Goal: Task Accomplishment & Management: Manage account settings

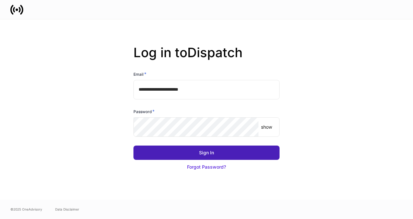
click at [212, 151] on div "Sign In" at bounding box center [206, 152] width 15 height 6
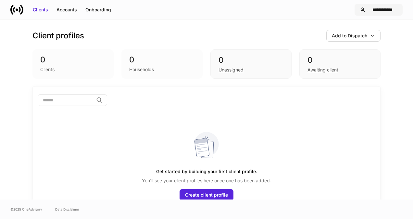
click at [385, 10] on div "**********" at bounding box center [383, 9] width 30 height 6
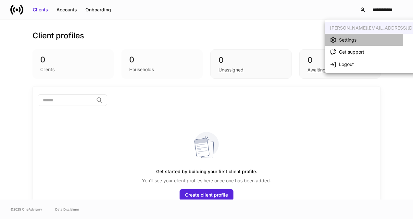
click at [350, 39] on div "Settings" at bounding box center [348, 40] width 18 height 6
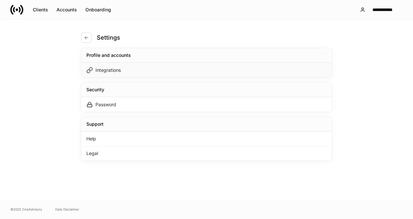
click at [129, 71] on div "Integrations" at bounding box center [206, 70] width 251 height 15
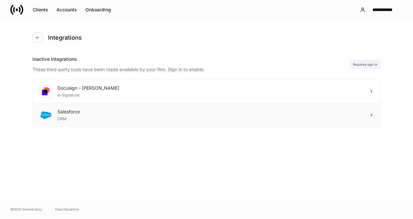
click at [77, 117] on div "CRM" at bounding box center [69, 118] width 22 height 6
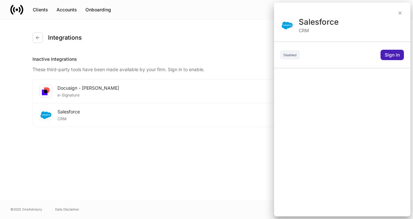
click at [393, 53] on div "Sign in" at bounding box center [392, 55] width 15 height 6
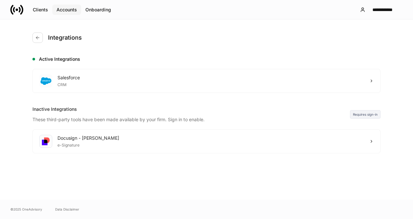
click at [63, 10] on div "Accounts" at bounding box center [67, 9] width 20 height 6
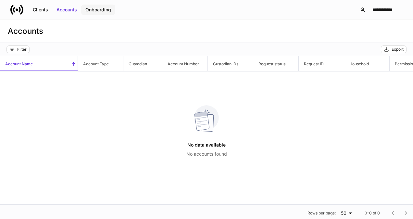
click at [95, 5] on button "Onboarding" at bounding box center [98, 10] width 34 height 10
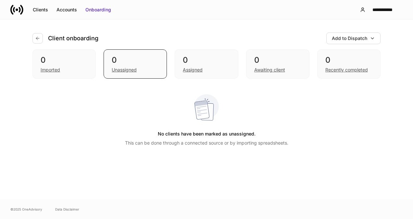
click at [378, 16] on div "**********" at bounding box center [206, 9] width 413 height 19
click at [380, 9] on div "**********" at bounding box center [383, 9] width 30 height 6
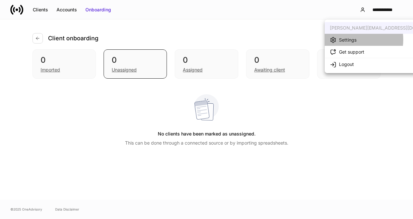
click at [347, 40] on div "Settings" at bounding box center [348, 40] width 18 height 6
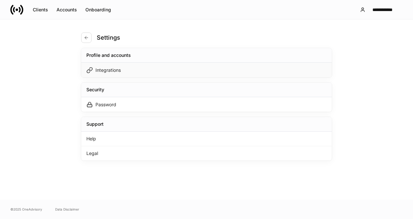
click at [130, 71] on div "Integrations" at bounding box center [206, 70] width 251 height 15
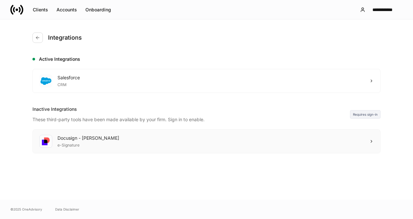
click at [132, 139] on div "Docusign - [PERSON_NAME] e-Signature" at bounding box center [207, 141] width 348 height 23
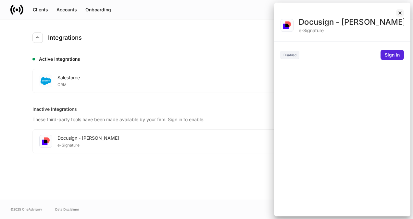
click at [400, 13] on icon "button" at bounding box center [400, 13] width 3 height 3
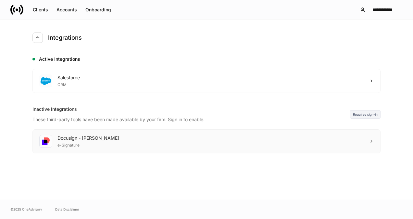
click at [164, 140] on div "Docusign - [PERSON_NAME] e-Signature" at bounding box center [207, 141] width 348 height 23
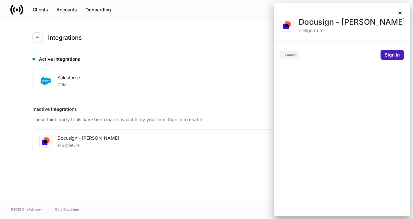
click at [397, 52] on div "Sign in" at bounding box center [392, 55] width 15 height 6
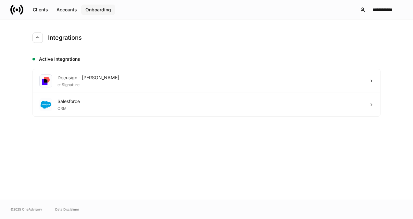
click at [101, 11] on div "Onboarding" at bounding box center [98, 9] width 26 height 6
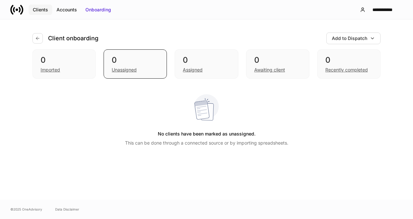
click at [44, 10] on div "Clients" at bounding box center [40, 9] width 15 height 6
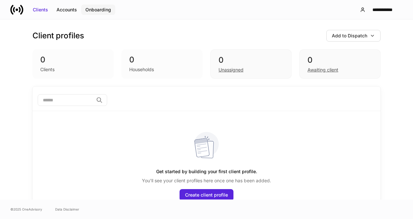
click at [96, 13] on button "Onboarding" at bounding box center [98, 10] width 34 height 10
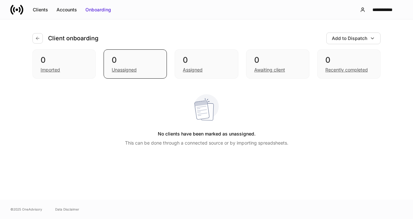
click at [46, 144] on div "No clients have been marked as unassigned. This can be done through a connected…" at bounding box center [206, 120] width 348 height 68
